Goal: Task Accomplishment & Management: Manage account settings

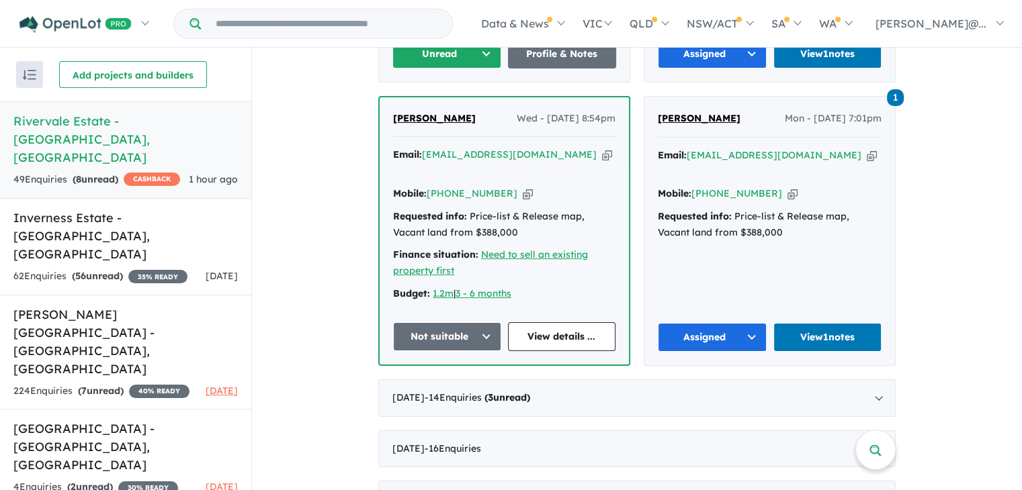
scroll to position [774, 0]
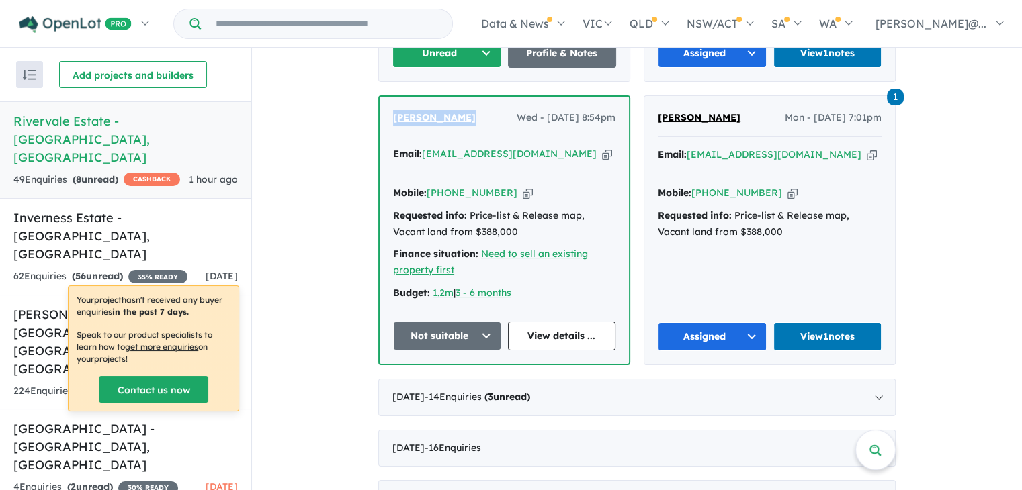
drag, startPoint x: 470, startPoint y: 97, endPoint x: 390, endPoint y: 92, distance: 80.1
click at [393, 110] on div "Warren Magnay Wed - 03/09/2025, 8:54pm" at bounding box center [504, 123] width 222 height 27
copy span "[PERSON_NAME]"
drag, startPoint x: 723, startPoint y: 94, endPoint x: 639, endPoint y: 94, distance: 84.0
click at [644, 96] on div "1 Matt Joseph Mon - 01/09/2025, 7:01pm Email: mattgtho71@gmail.com Copied! Mobi…" at bounding box center [769, 230] width 251 height 269
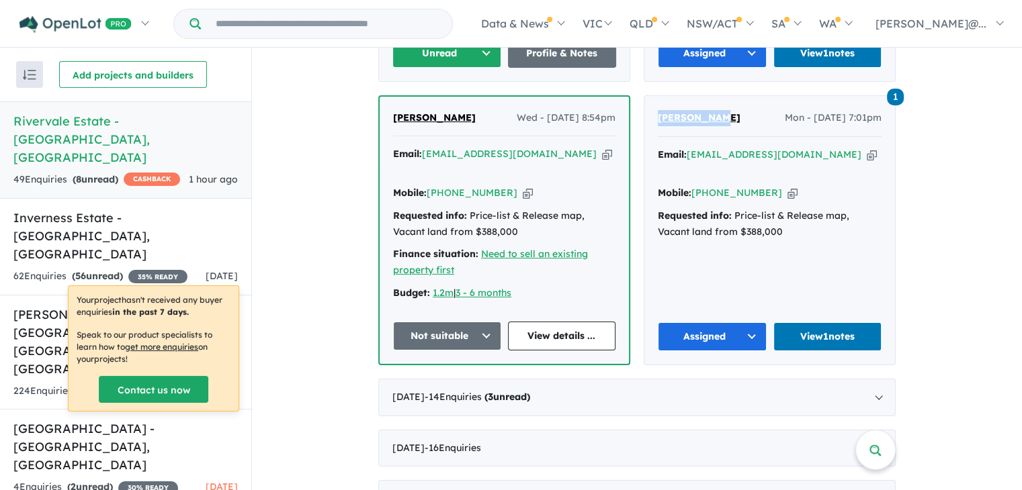
copy span "[PERSON_NAME]"
click at [841, 322] on link "View 1 notes" at bounding box center [827, 336] width 109 height 29
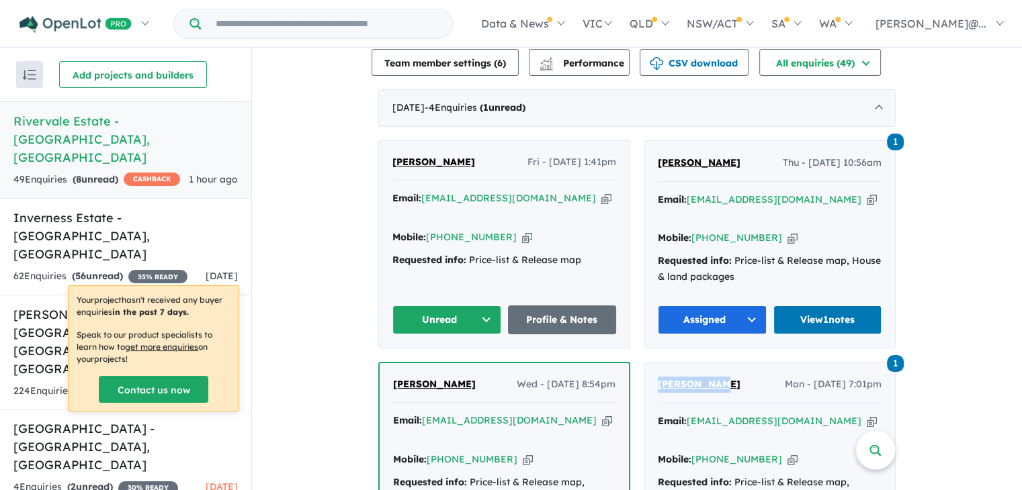
scroll to position [506, 0]
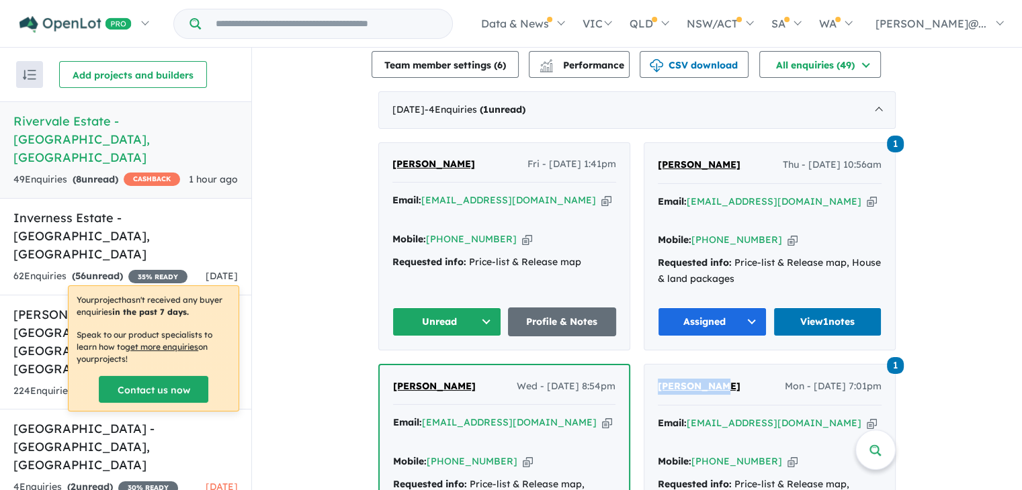
click at [489, 308] on button "Unread" at bounding box center [446, 322] width 109 height 29
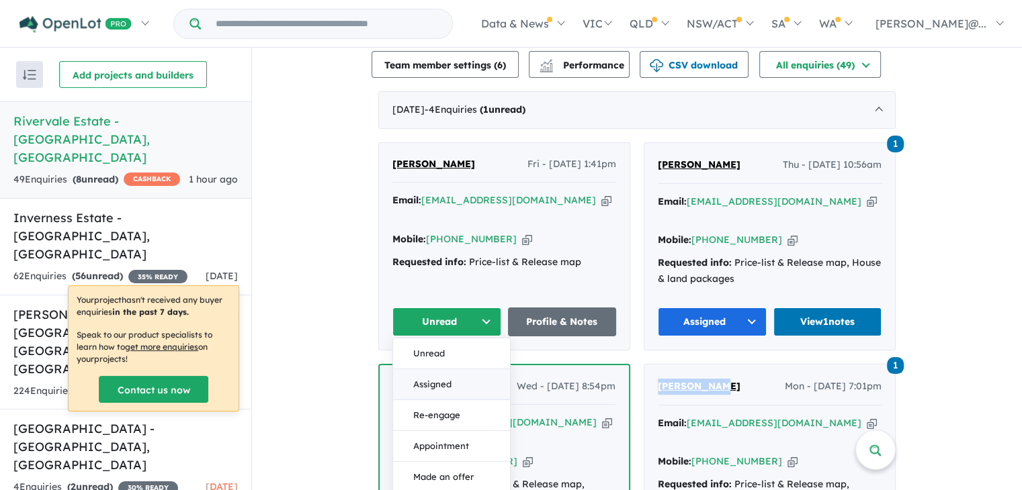
click at [456, 369] on button "Assigned" at bounding box center [451, 384] width 117 height 31
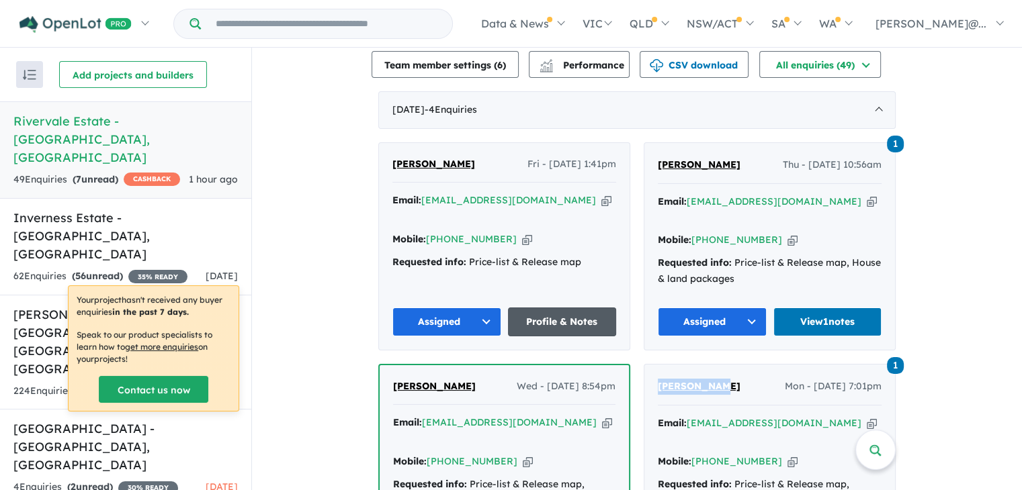
click at [576, 308] on link "Profile & Notes" at bounding box center [562, 322] width 109 height 29
drag, startPoint x: 742, startPoint y: 157, endPoint x: 649, endPoint y: 152, distance: 93.5
click at [650, 151] on div "1 Sushant Verma Thu - 04/09/2025, 10:56am Email: sush_0535@yahoo.com Copied! Mo…" at bounding box center [769, 246] width 251 height 207
copy span "[PERSON_NAME]"
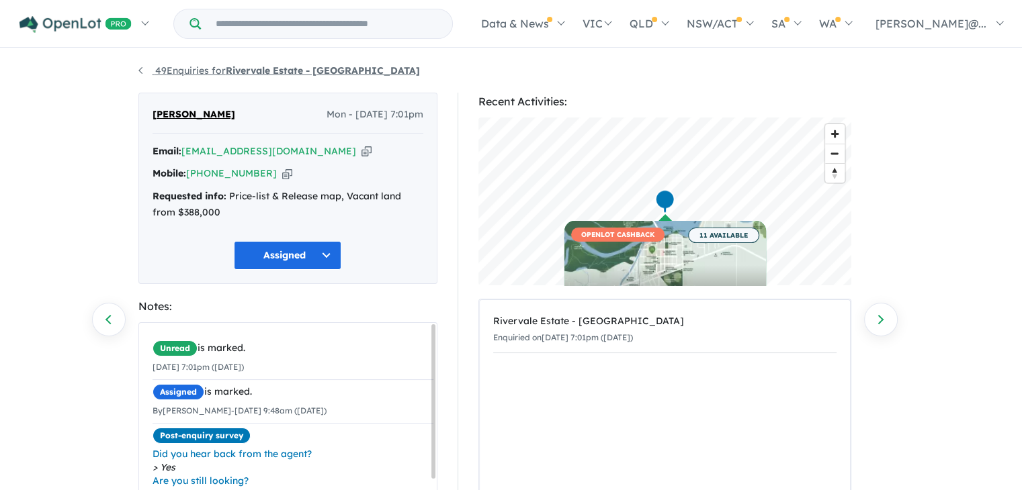
click at [140, 71] on link "49 Enquiries for Rivervale Estate - [GEOGRAPHIC_DATA]" at bounding box center [278, 70] width 281 height 12
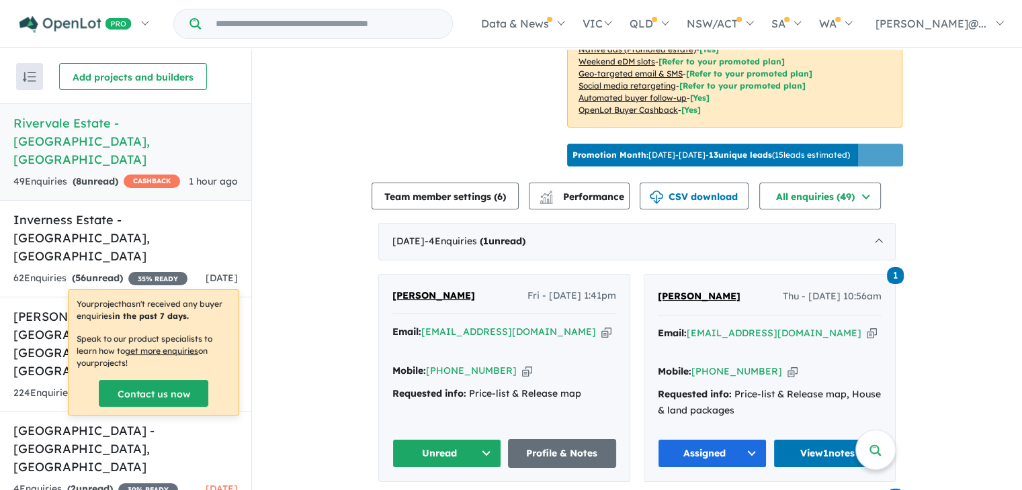
scroll to position [380, 0]
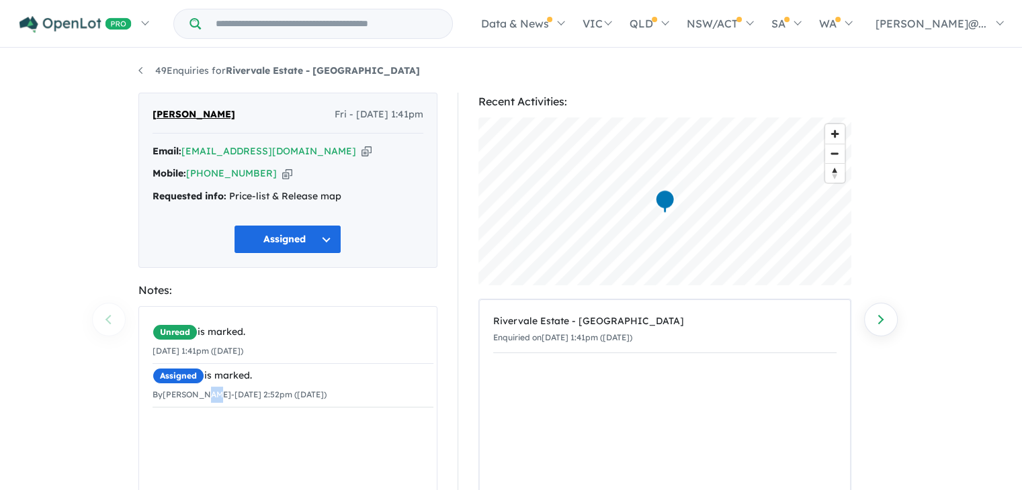
drag, startPoint x: 204, startPoint y: 439, endPoint x: 214, endPoint y: 444, distance: 10.5
click at [214, 444] on div "Unread is marked. 05/09/2025 1:41pm (Friday) Assigned is marked. By Melanie Row…" at bounding box center [293, 409] width 308 height 204
click at [247, 470] on div "Unread is marked. 05/09/2025 1:41pm (Friday) Assigned is marked. By Melanie Row…" at bounding box center [293, 409] width 308 height 204
click at [261, 425] on div "Unread is marked. 05/09/2025 1:41pm (Friday) Assigned is marked. By Melanie Row…" at bounding box center [293, 409] width 308 height 204
click at [228, 416] on div "Unread is marked. 05/09/2025 1:41pm (Friday) Assigned is marked. By Melanie Row…" at bounding box center [293, 364] width 308 height 114
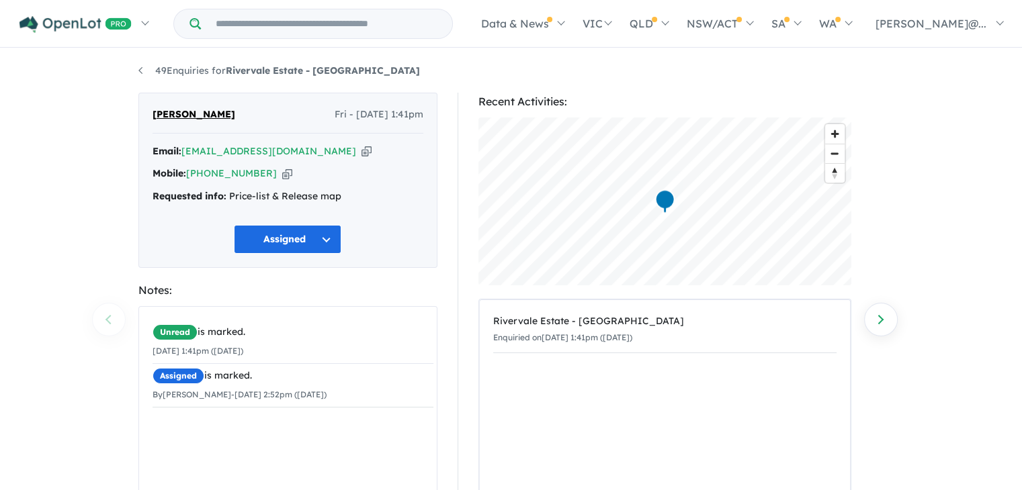
click at [357, 430] on div "Unread is marked. 05/09/2025 1:41pm (Friday) Assigned is marked. By Melanie Row…" at bounding box center [293, 409] width 308 height 204
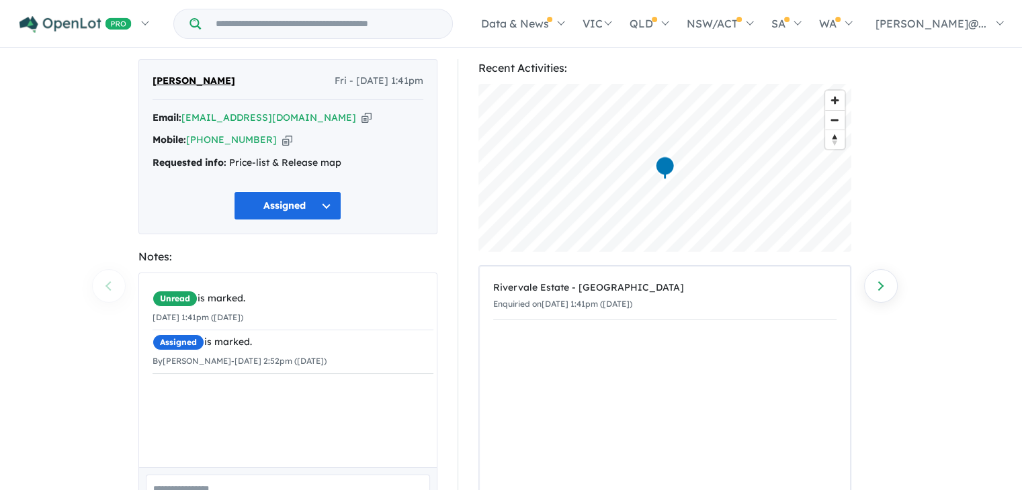
scroll to position [132, 0]
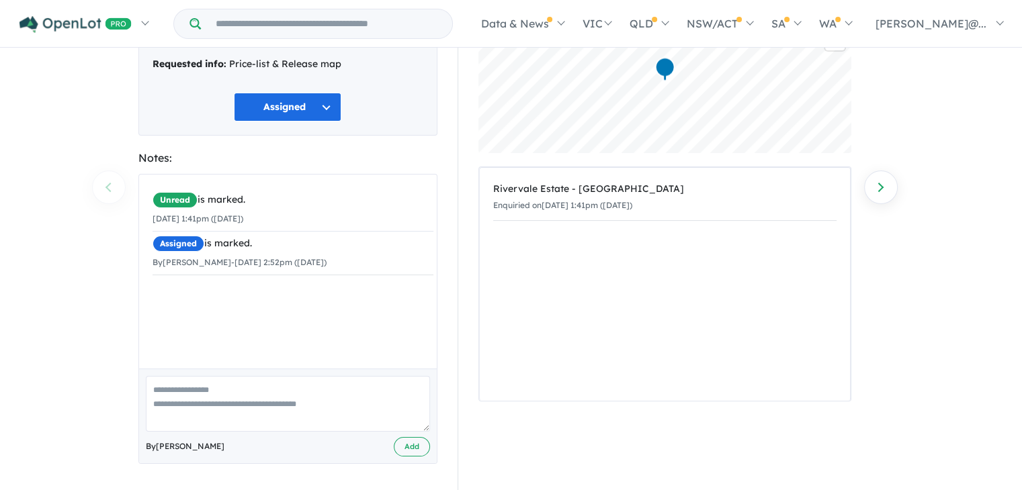
click at [293, 420] on textarea at bounding box center [288, 404] width 284 height 56
click at [157, 388] on textarea "**********" at bounding box center [288, 404] width 284 height 56
drag, startPoint x: 326, startPoint y: 413, endPoint x: 113, endPoint y: 388, distance: 215.1
click at [113, 358] on html "Skip to main content Homepage My Dashboard (4) Buyer Demand Index Suburb/Counci…" at bounding box center [511, 113] width 1022 height 490
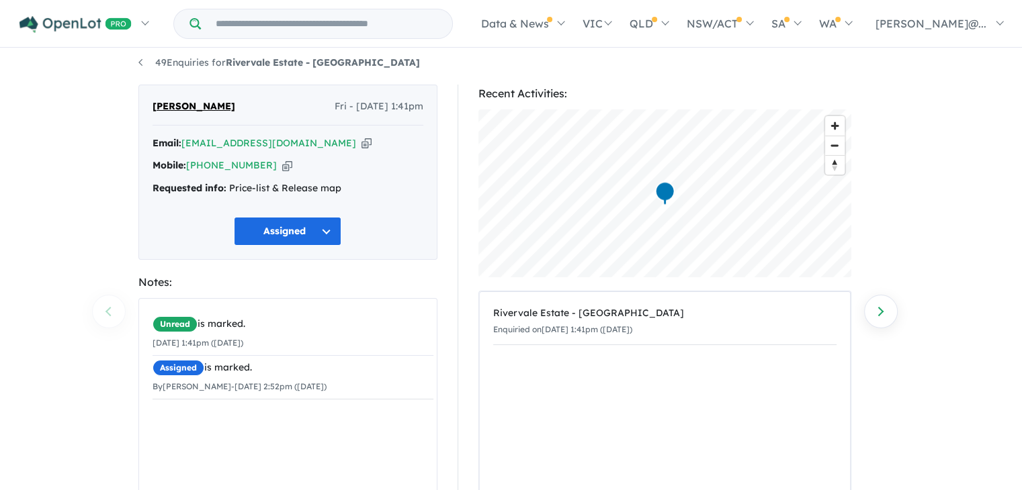
scroll to position [0, 0]
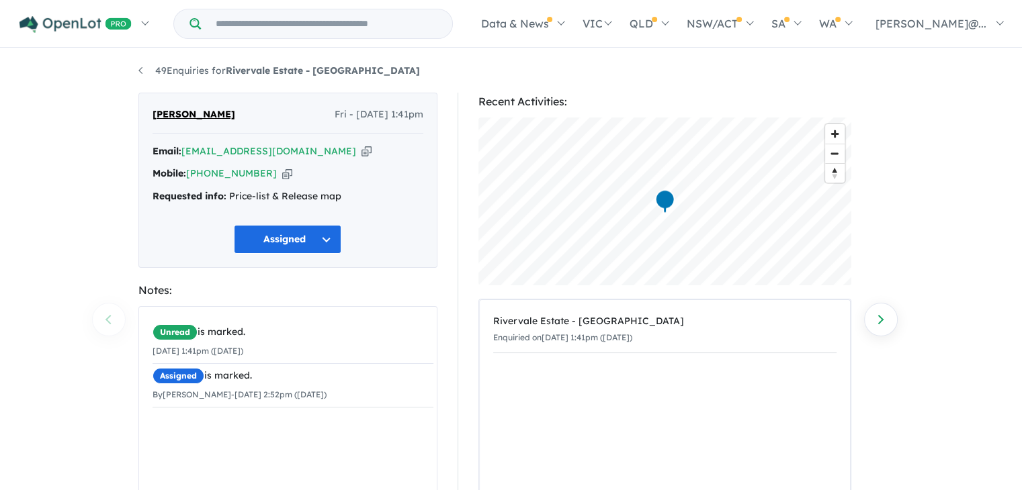
type textarea "**********"
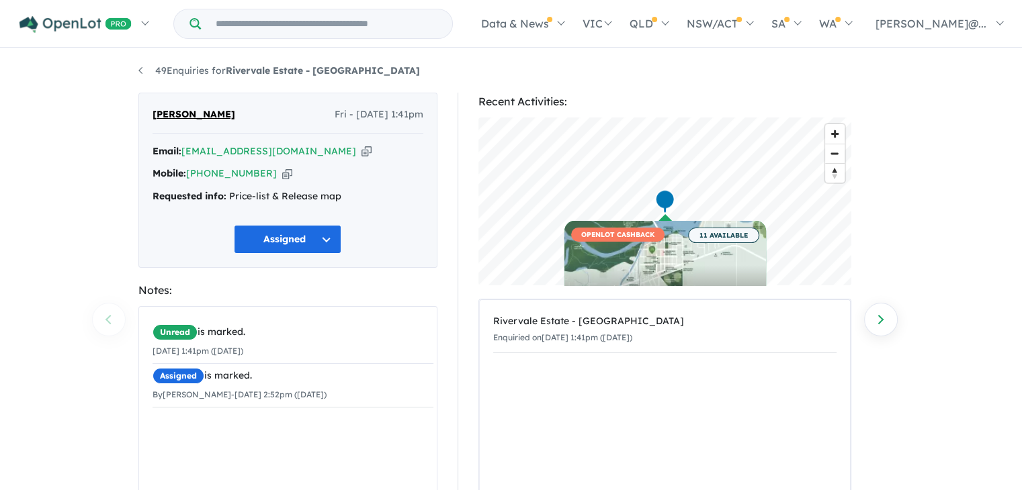
drag, startPoint x: 190, startPoint y: 111, endPoint x: 251, endPoint y: 106, distance: 60.6
click at [251, 106] on div "Joshua Heatlie Fri - 05/09/2025, 1:41pm Email: heats69@gmail.com Copied! Mobile…" at bounding box center [287, 180] width 299 height 175
drag, startPoint x: 236, startPoint y: 116, endPoint x: 124, endPoint y: 108, distance: 112.4
click at [124, 108] on div "**********" at bounding box center [511, 271] width 1022 height 443
copy span "[PERSON_NAME]"
